Goal: Register for event/course

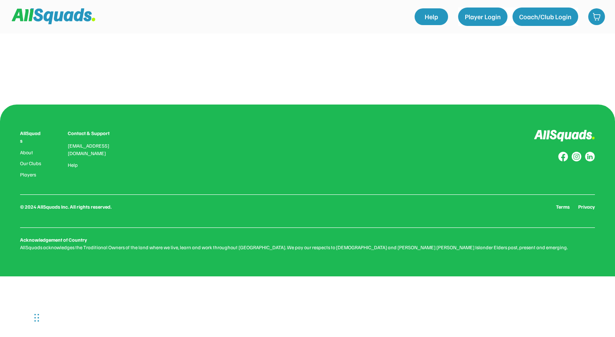
click at [431, 84] on div "0.0 (0 reviews) Add to favourites Squad Types Offered: About this Club Qualific…" at bounding box center [307, 66] width 535 height 67
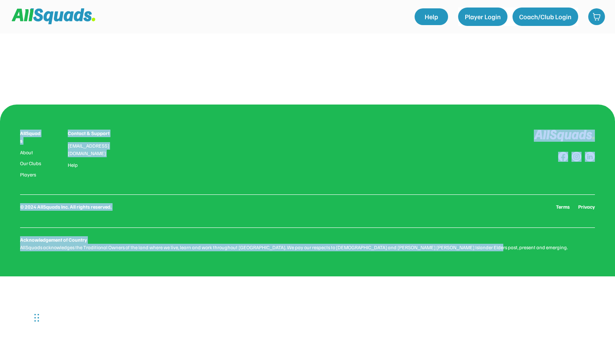
drag, startPoint x: 431, startPoint y: 84, endPoint x: 352, endPoint y: 348, distance: 276.4
click at [352, 337] on html "0.0 (0 reviews) Add to favourites Squad Types Offered: About this Club Qualific…" at bounding box center [307, 168] width 615 height 337
click at [394, 300] on div "0.0 (0 reviews) Add to favourites Squad Types Offered: About this Club Qualific…" at bounding box center [307, 168] width 615 height 337
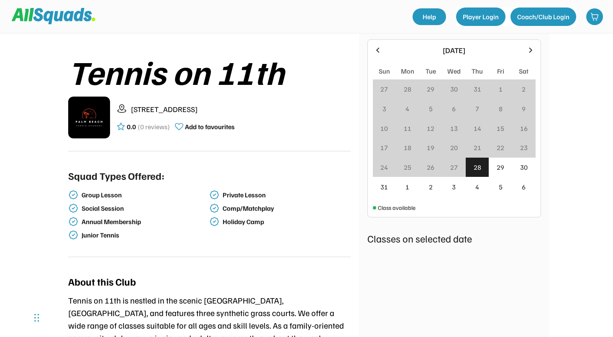
scroll to position [155, 0]
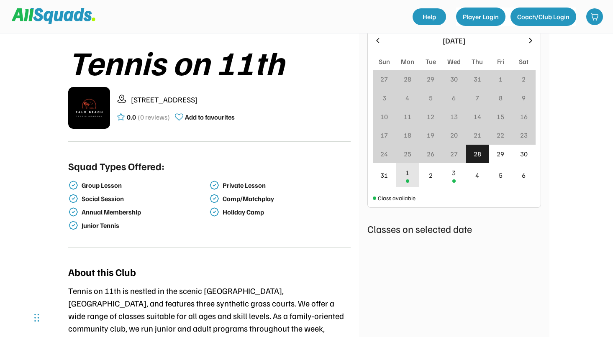
click at [407, 180] on div at bounding box center [407, 180] width 3 height 3
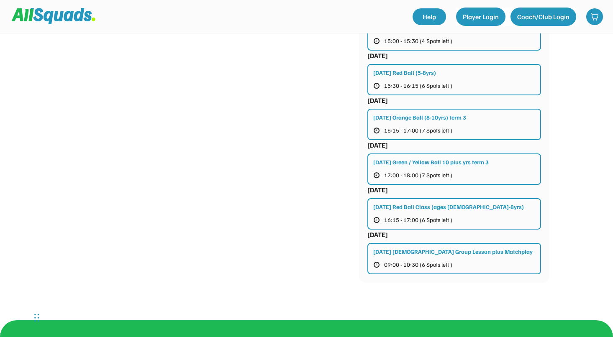
scroll to position [974, 0]
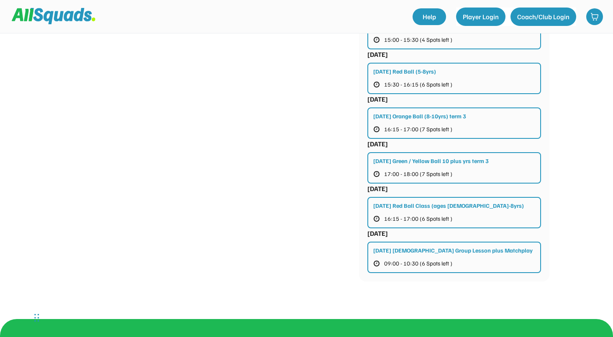
click at [484, 164] on div "Monday Green / Yellow Ball 10 plus yrs term 3" at bounding box center [430, 160] width 115 height 9
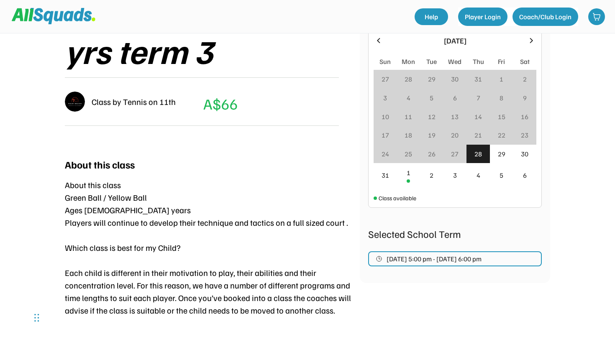
scroll to position [212, 0]
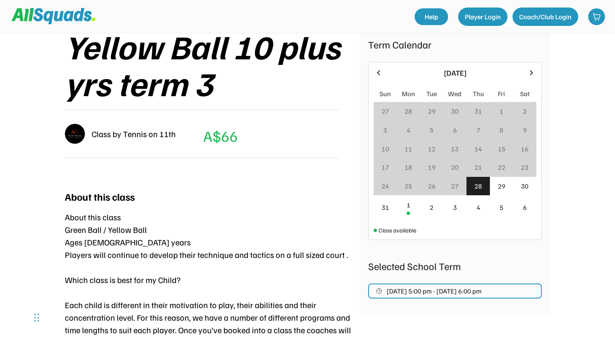
scroll to position [158, 0]
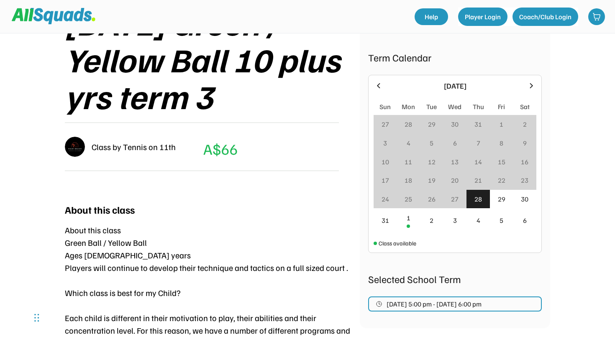
click at [452, 305] on span "Sep 1, 2025 5:00 pm - Sep 15, 2025 6:00 pm" at bounding box center [434, 304] width 95 height 7
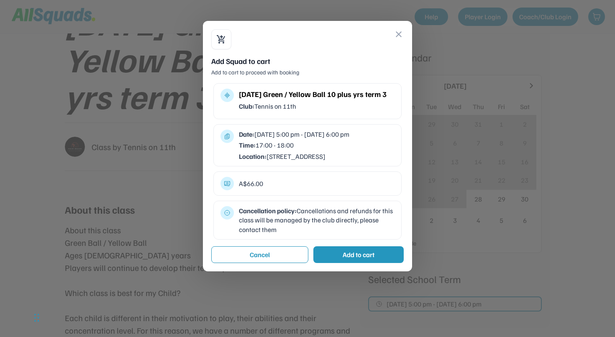
click at [398, 33] on button "close" at bounding box center [399, 34] width 10 height 10
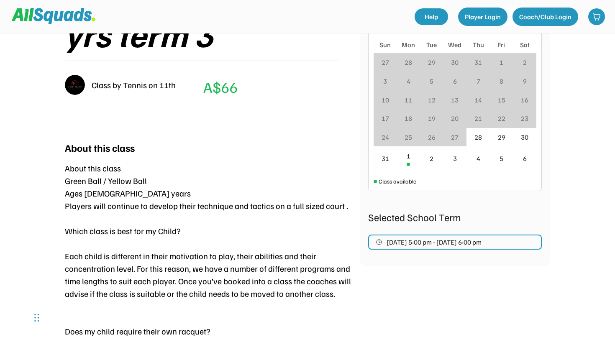
scroll to position [213, 0]
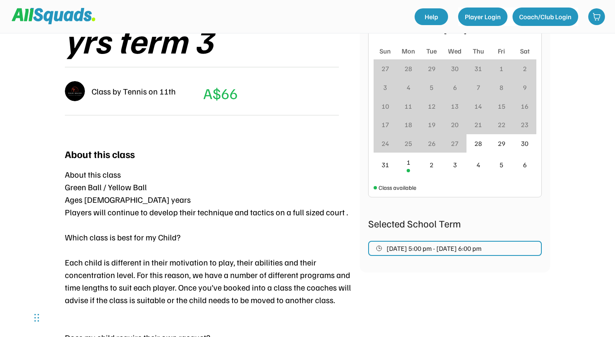
click at [487, 253] on button "Sep 1, 2025 5:00 pm - Sep 15, 2025 6:00 pm" at bounding box center [455, 248] width 174 height 15
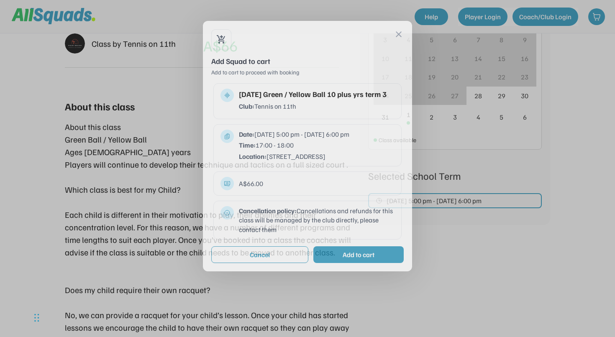
scroll to position [279, 0]
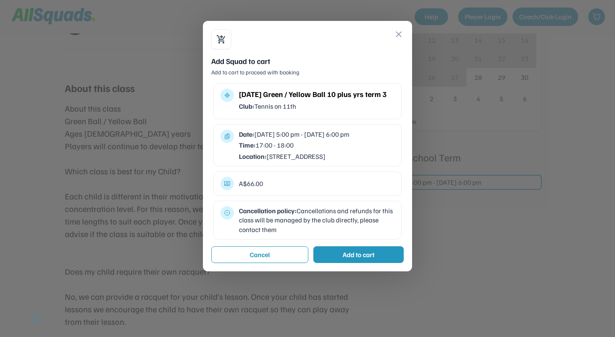
click at [356, 135] on div "Date: Jul 14, 2025 5:00 pm - Sep 15, 2025 6:00 pm" at bounding box center [317, 134] width 156 height 9
click at [588, 140] on div at bounding box center [307, 168] width 615 height 337
